Goal: Task Accomplishment & Management: Manage account settings

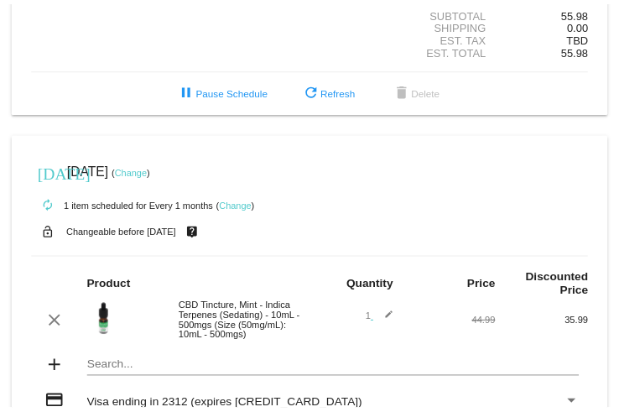
scroll to position [302, 0]
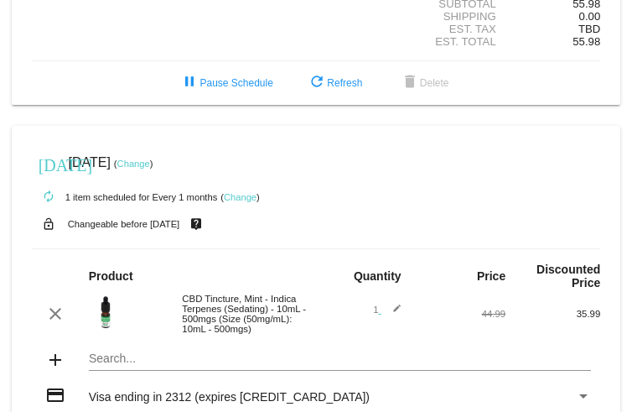
click at [244, 202] on link "Change" at bounding box center [240, 197] width 33 height 10
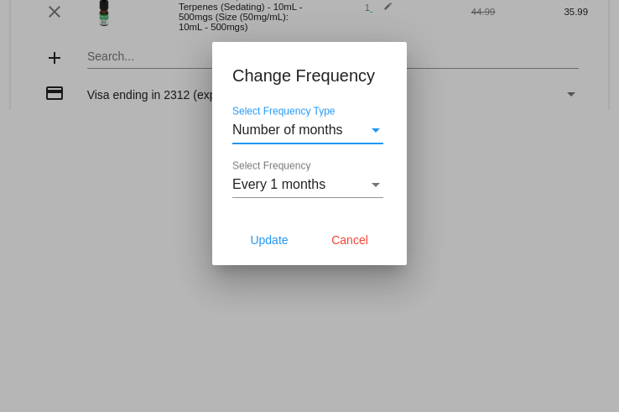
click at [375, 130] on div "Select Frequency Type" at bounding box center [376, 130] width 8 height 4
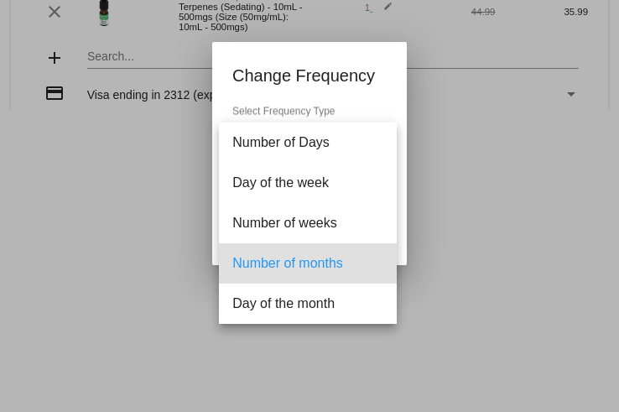
click at [146, 228] on div at bounding box center [309, 206] width 619 height 412
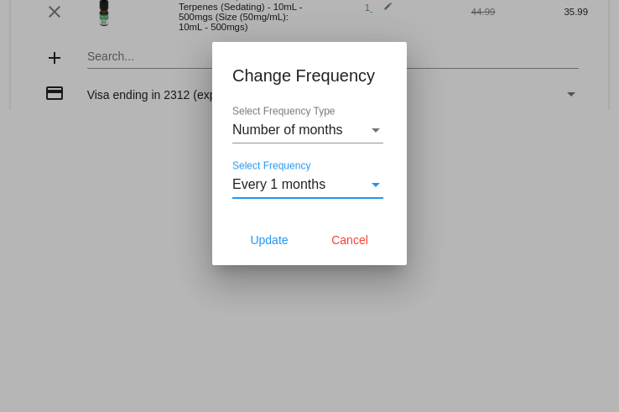
click at [373, 183] on div "Select Frequency" at bounding box center [376, 185] width 8 height 4
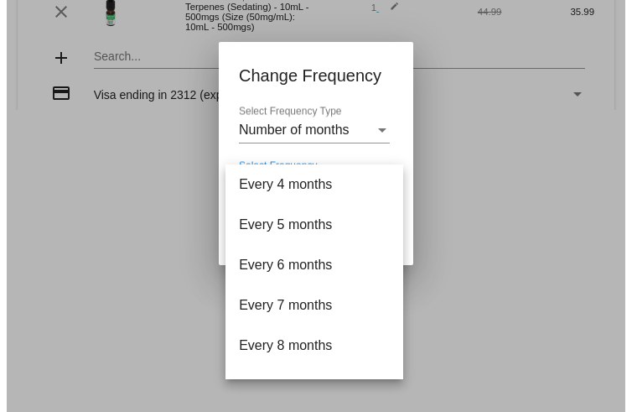
scroll to position [0, 0]
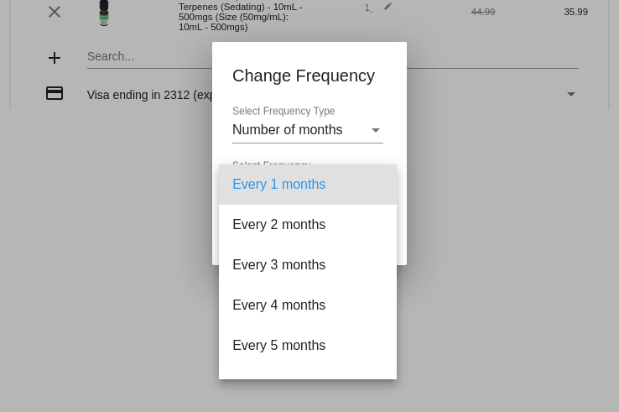
click at [463, 268] on div at bounding box center [309, 206] width 619 height 412
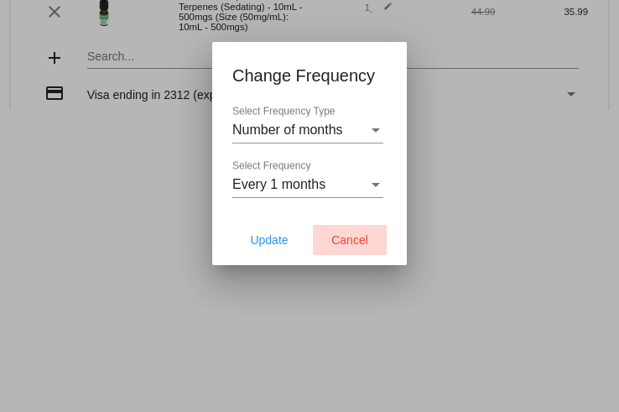
click at [356, 241] on span "Cancel" at bounding box center [349, 239] width 37 height 13
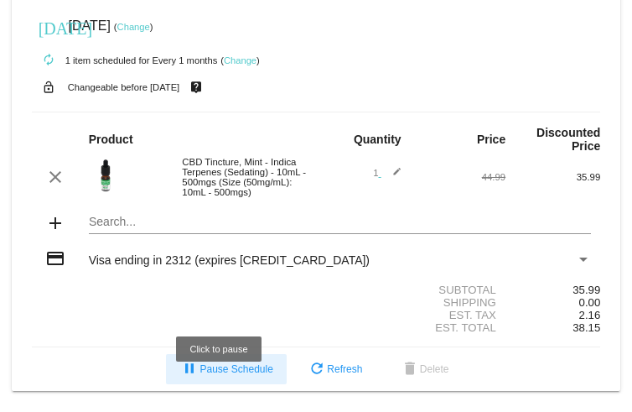
scroll to position [464, 0]
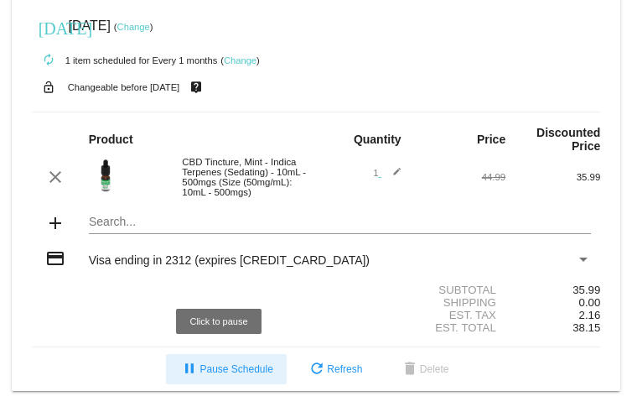
drag, startPoint x: 217, startPoint y: 348, endPoint x: 216, endPoint y: 366, distance: 17.6
click at [216, 366] on mat-card "today Sep 12 2025 ( Change ) autorenew 1 item scheduled for Every 1 months ( Ch…" at bounding box center [317, 190] width 610 height 403
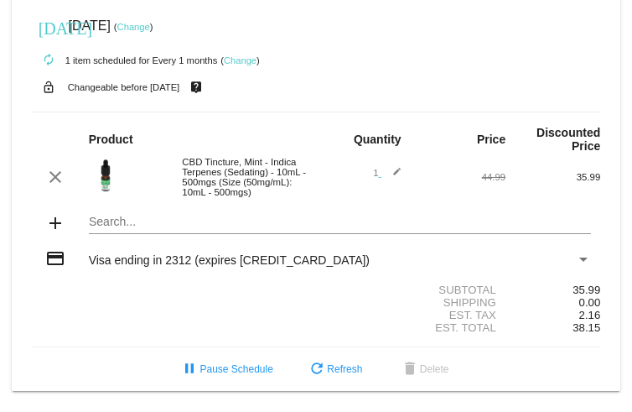
click at [254, 326] on div "Est. Total 38.15" at bounding box center [316, 327] width 569 height 13
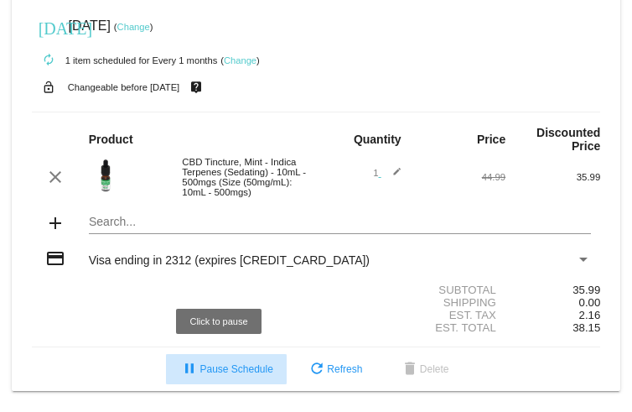
click at [222, 360] on button "pause Pause Schedule" at bounding box center [226, 369] width 120 height 30
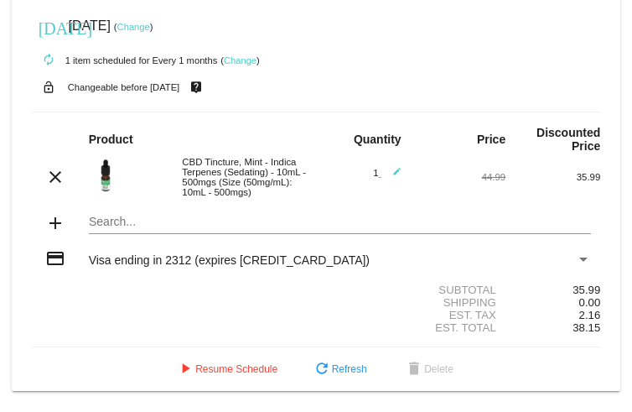
click at [307, 291] on div "Subtotal 35.99" at bounding box center [316, 289] width 569 height 13
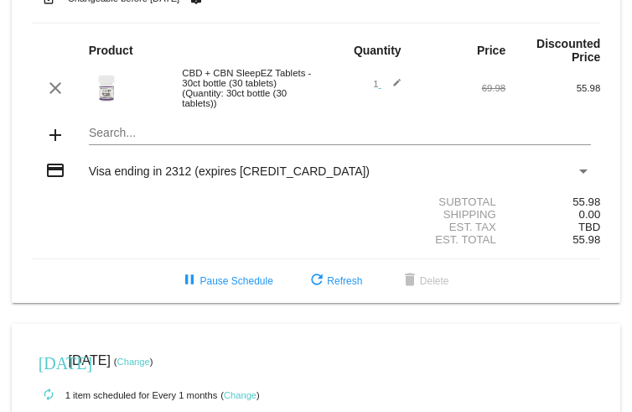
scroll to position [0, 0]
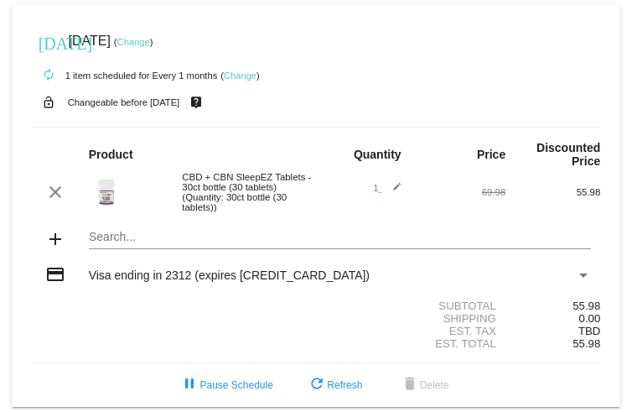
click at [33, 3] on body "today Oct 7 2025 ( Change ) autorenew 1 item scheduled for Every 1 months ( Cha…" at bounding box center [316, 206] width 632 height 412
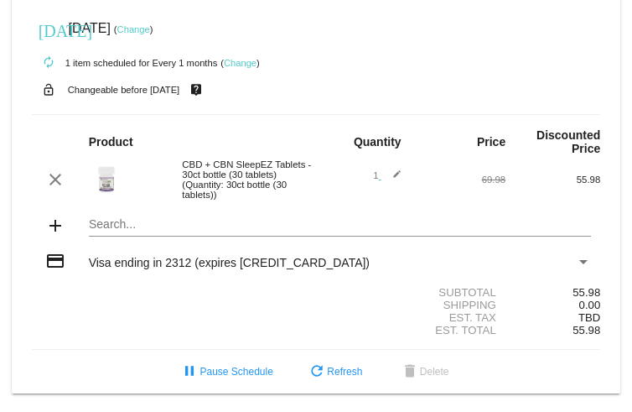
scroll to position [464, 0]
